Goal: Navigation & Orientation: Find specific page/section

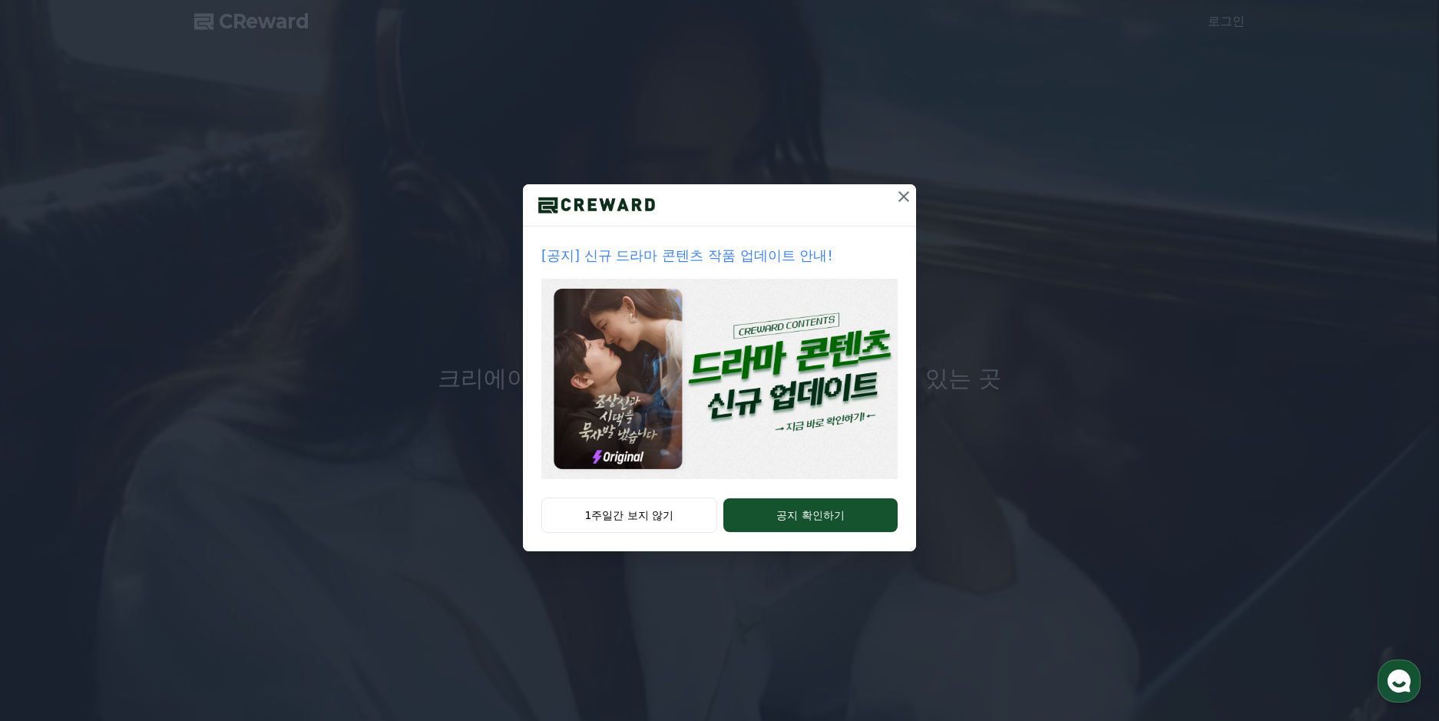
click at [667, 353] on img at bounding box center [719, 379] width 356 height 200
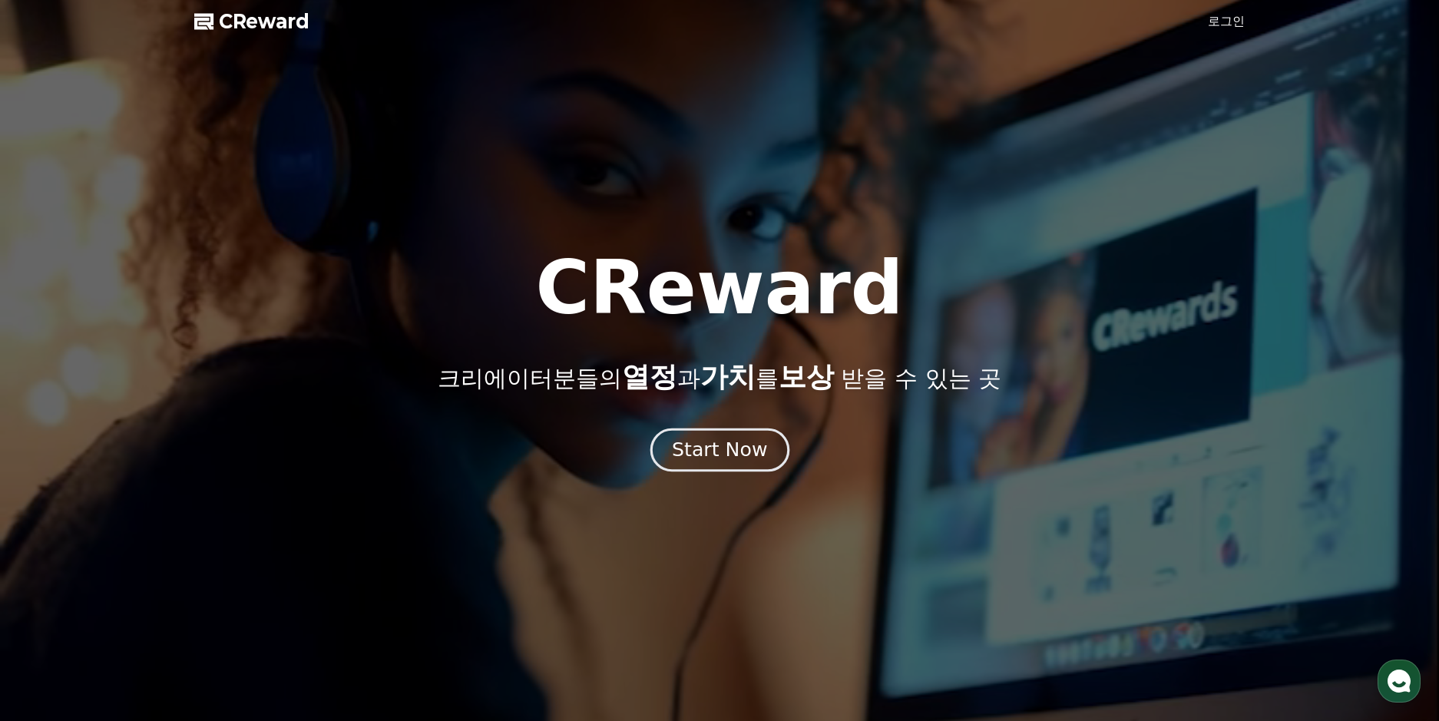
click at [724, 452] on div "Start Now" at bounding box center [719, 450] width 95 height 26
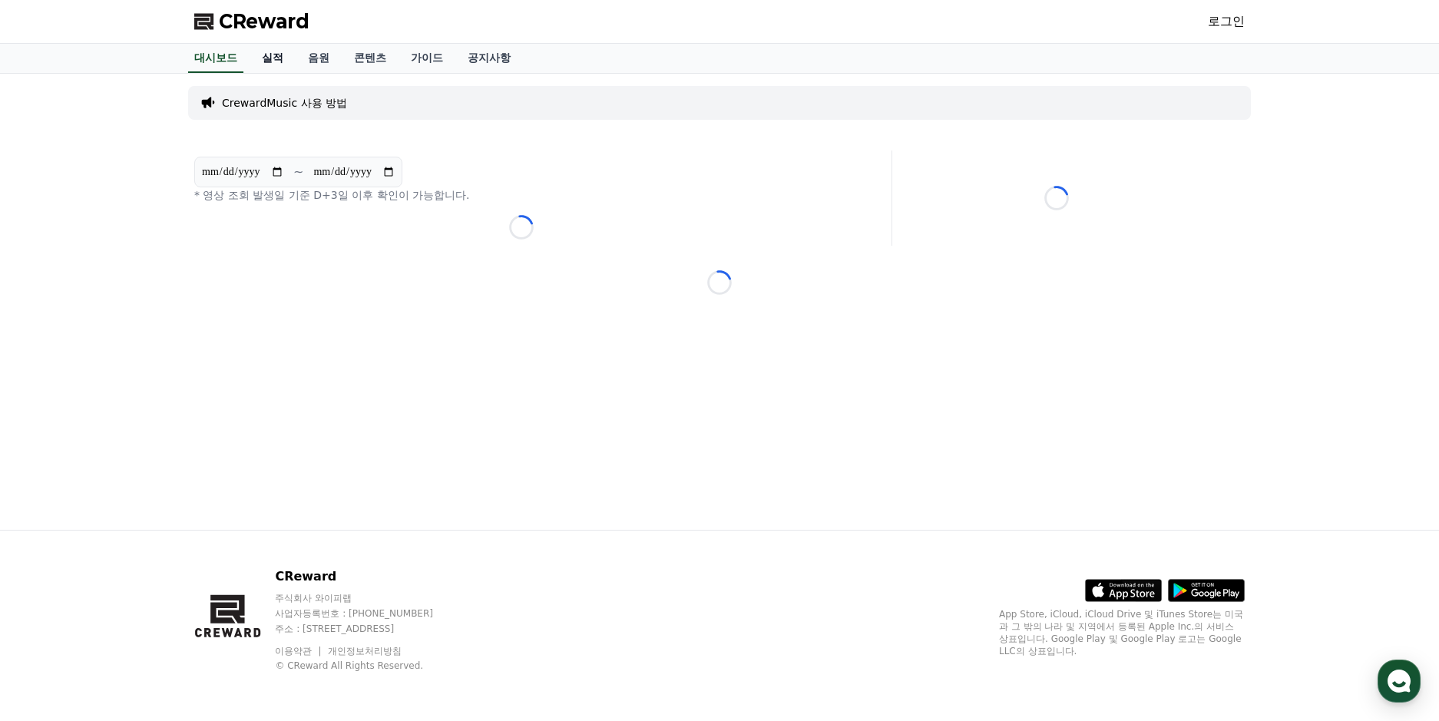
click at [275, 68] on link "실적" at bounding box center [272, 58] width 46 height 29
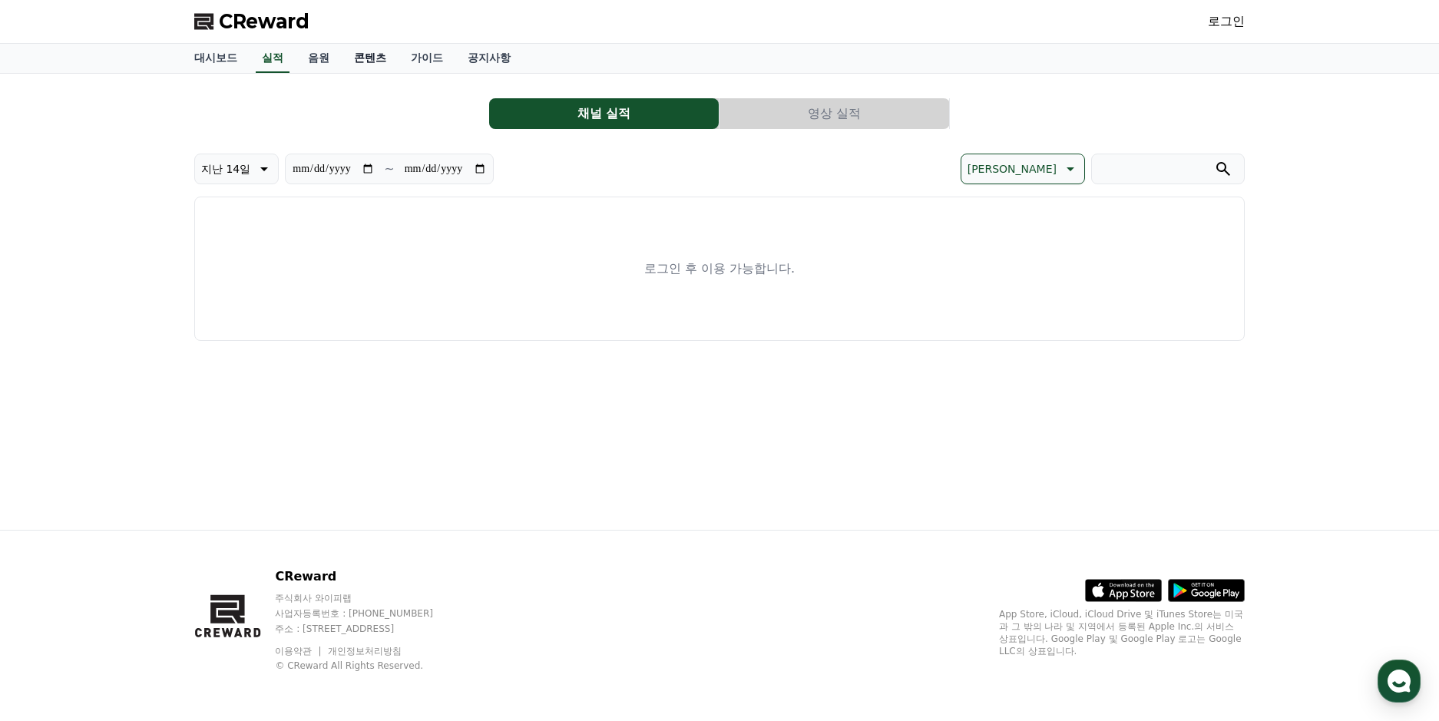
click at [343, 58] on link "콘텐츠" at bounding box center [370, 58] width 57 height 29
click at [325, 64] on link "음원" at bounding box center [319, 58] width 46 height 29
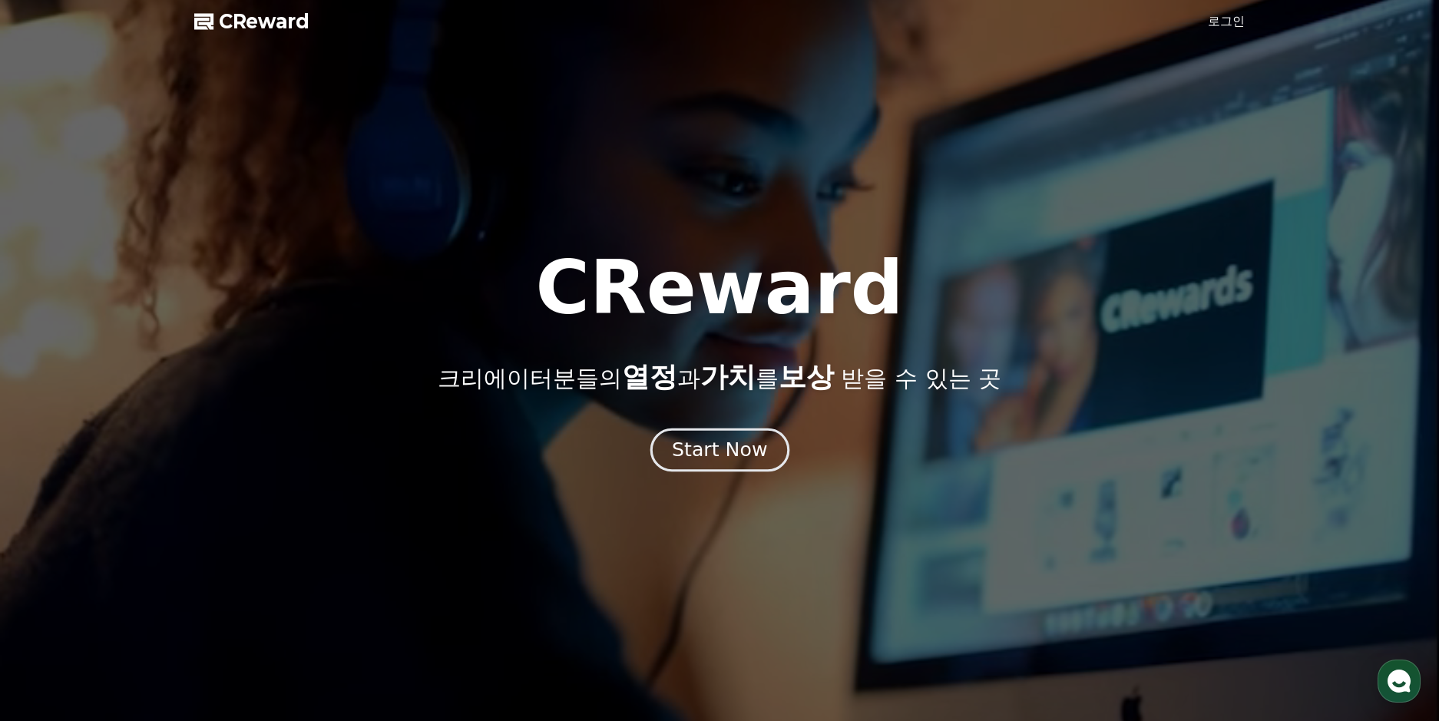
click at [689, 459] on div "Start Now" at bounding box center [719, 450] width 95 height 26
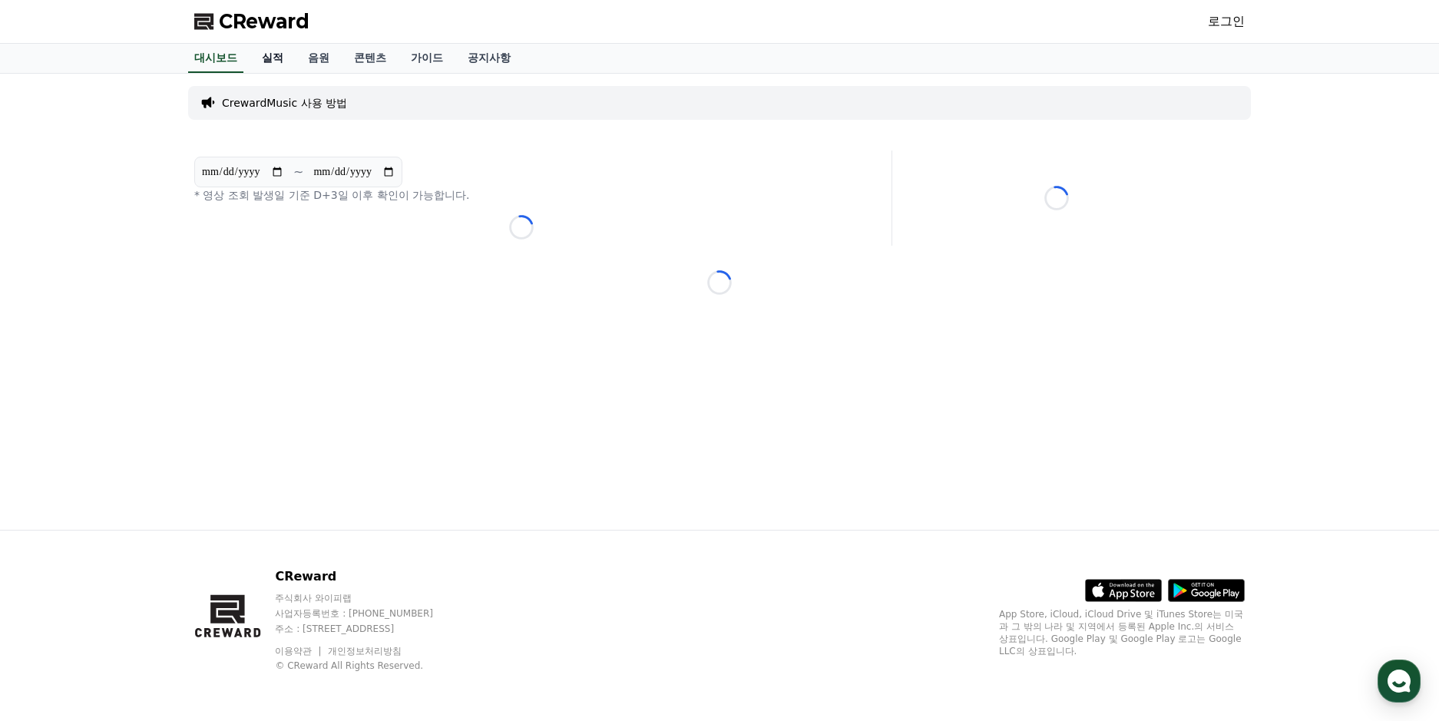
click at [272, 57] on link "실적" at bounding box center [272, 58] width 46 height 29
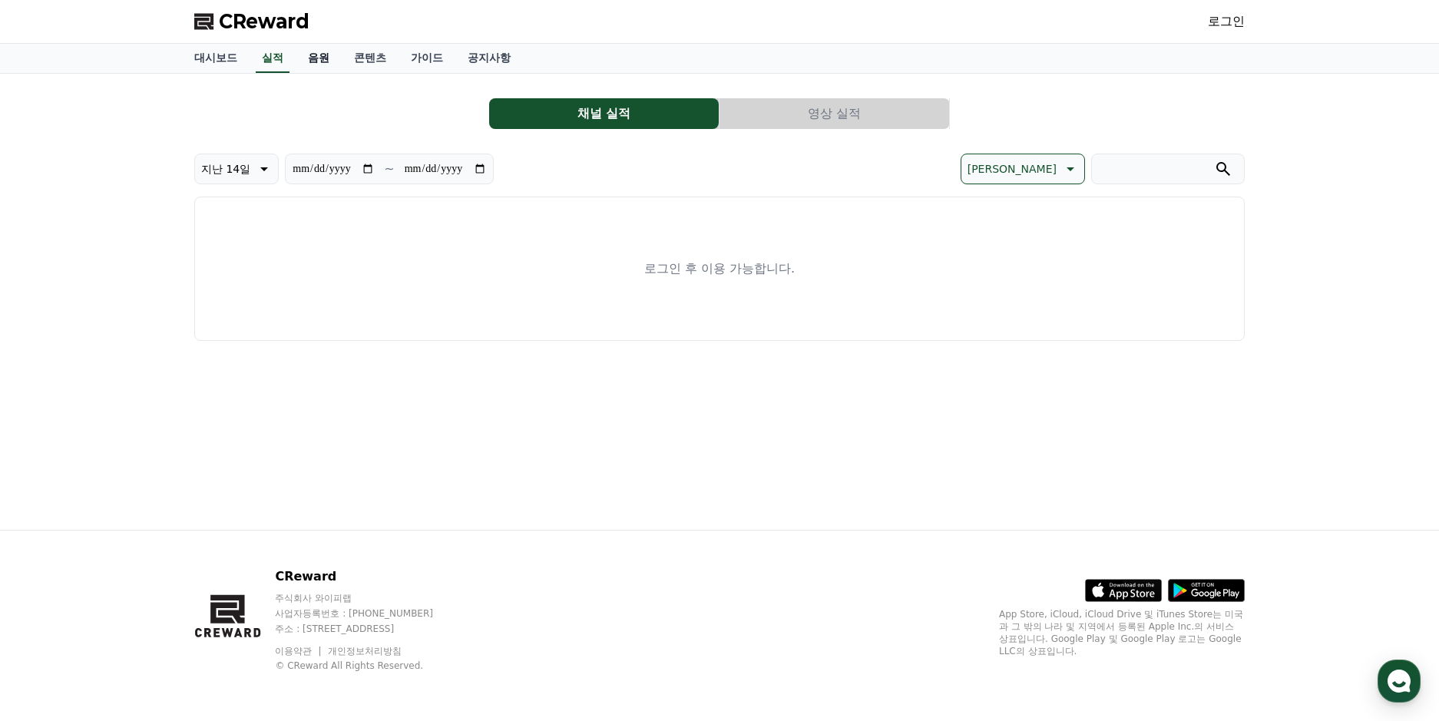
click at [308, 61] on link "음원" at bounding box center [319, 58] width 46 height 29
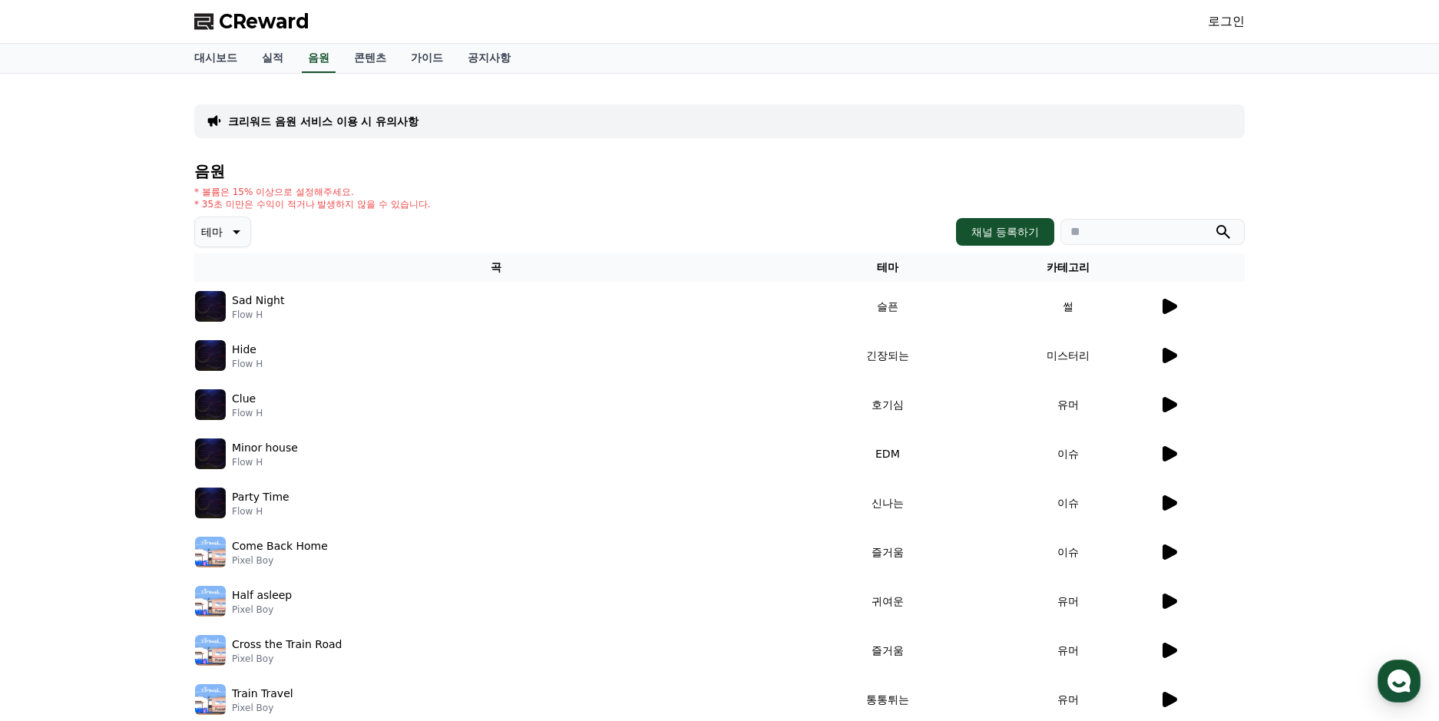
click at [1165, 307] on icon at bounding box center [1169, 306] width 15 height 15
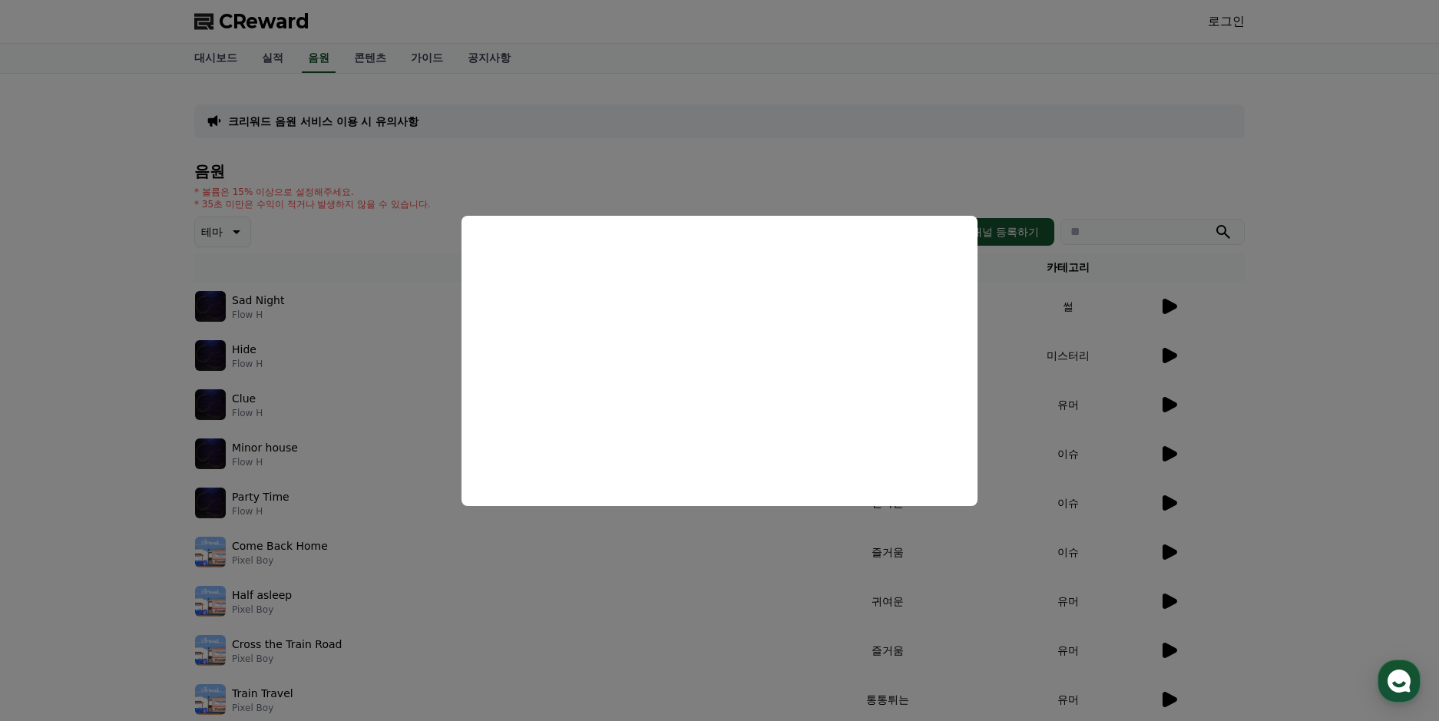
click at [629, 614] on button "close modal" at bounding box center [719, 360] width 1439 height 721
